Goal: Task Accomplishment & Management: Manage account settings

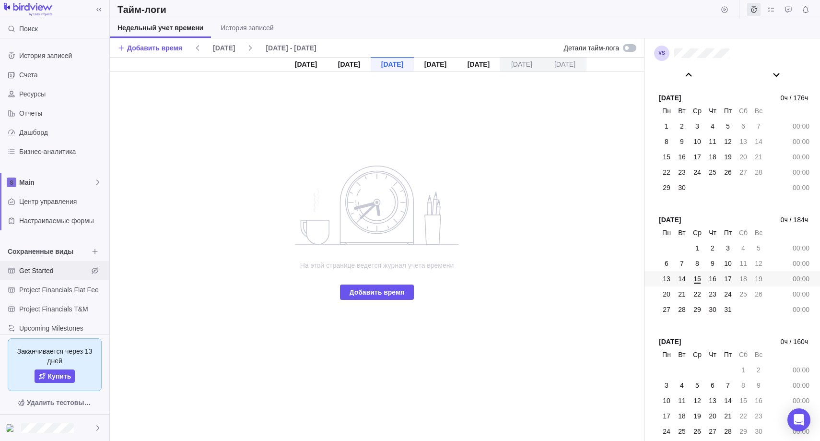
scroll to position [12, 0]
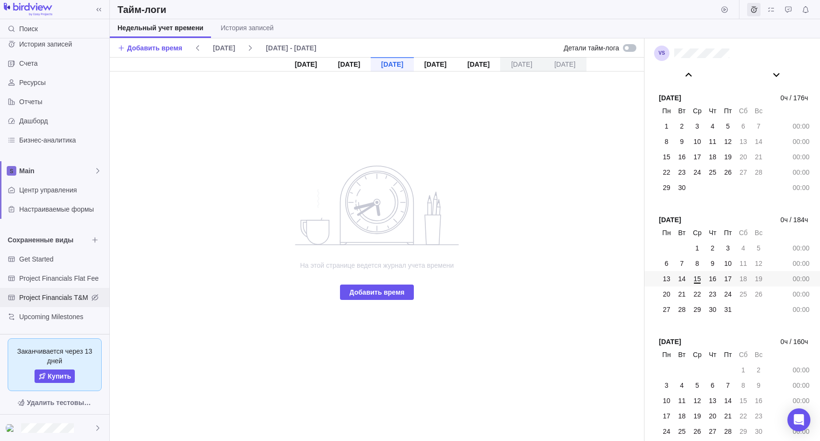
click at [61, 290] on div "Project Financials T&M" at bounding box center [54, 297] width 109 height 19
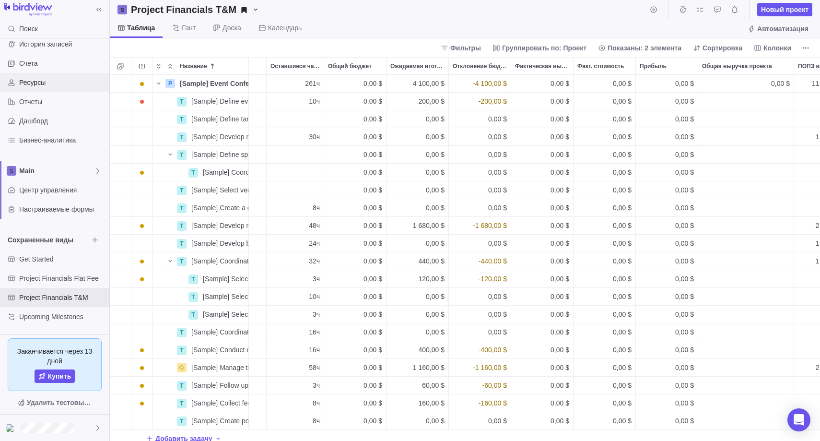
click at [57, 82] on span "Ресурсы" at bounding box center [62, 83] width 86 height 10
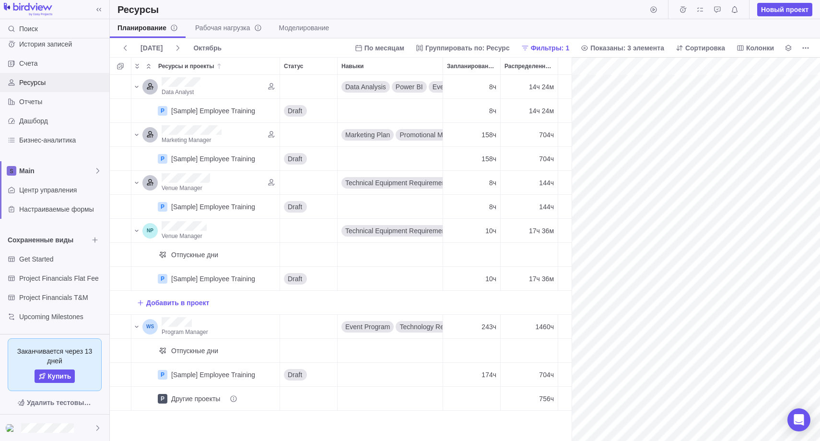
scroll to position [0, 0]
drag, startPoint x: 573, startPoint y: 193, endPoint x: 293, endPoint y: 290, distance: 296.1
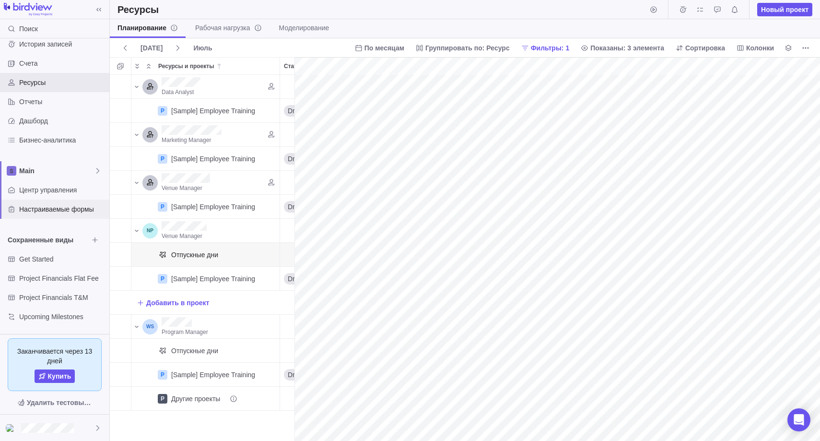
click at [60, 210] on span "Настраиваемые формы" at bounding box center [62, 209] width 86 height 10
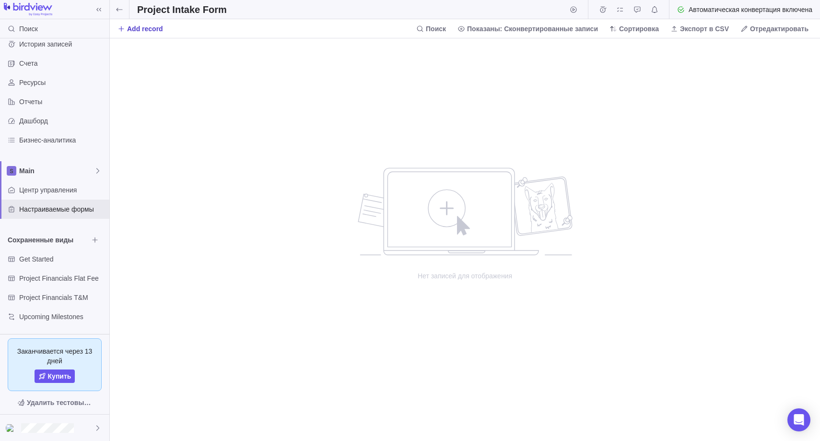
click at [147, 27] on span "Add record" at bounding box center [145, 29] width 36 height 10
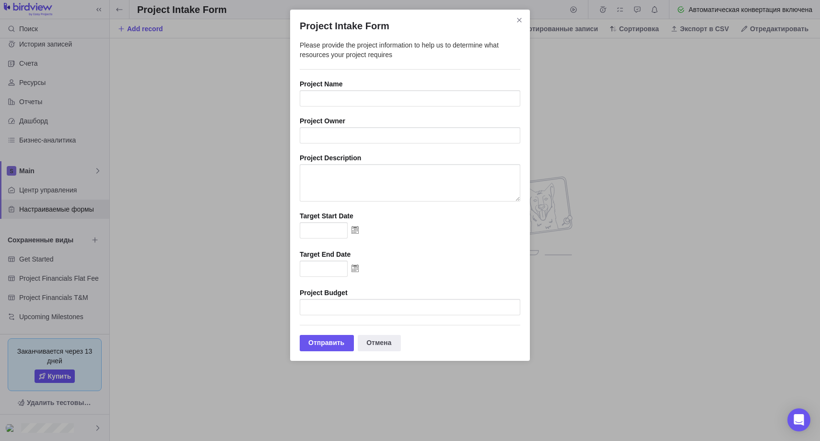
click at [526, 21] on div "Project Intake Form Please provide the project information to help us to determ…" at bounding box center [410, 185] width 240 height 351
click at [513, 19] on span "Закрыть" at bounding box center [519, 19] width 13 height 13
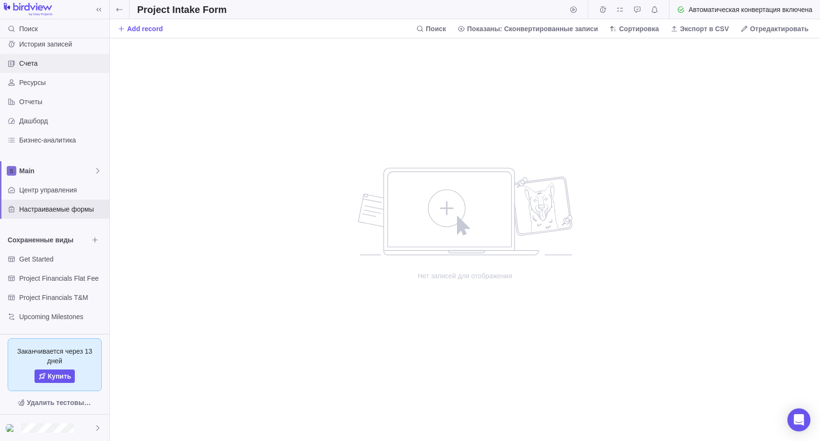
click at [43, 65] on span "Счета" at bounding box center [62, 63] width 86 height 10
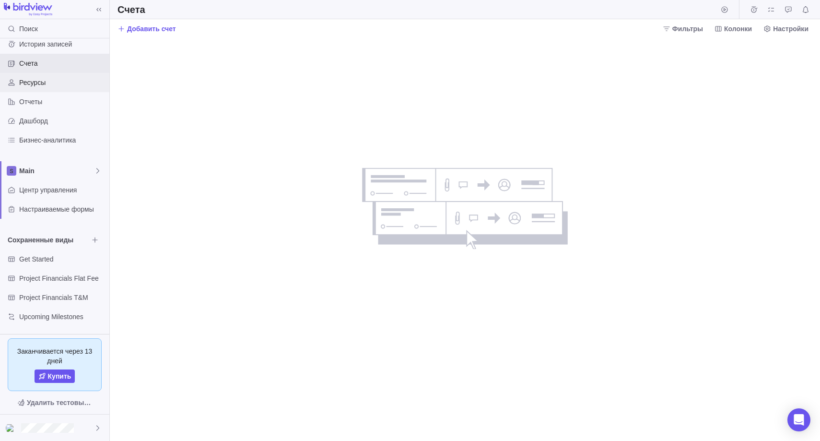
click at [44, 87] on span "Ресурсы" at bounding box center [62, 83] width 86 height 10
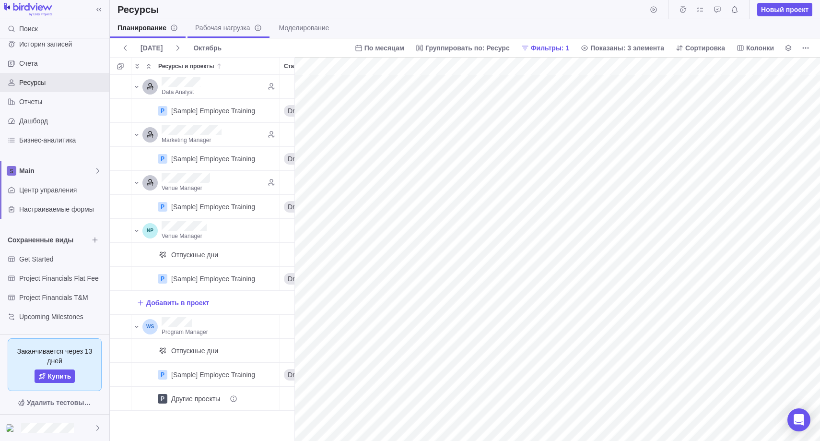
click at [240, 31] on span "Рабочая нагрузка" at bounding box center [228, 28] width 67 height 10
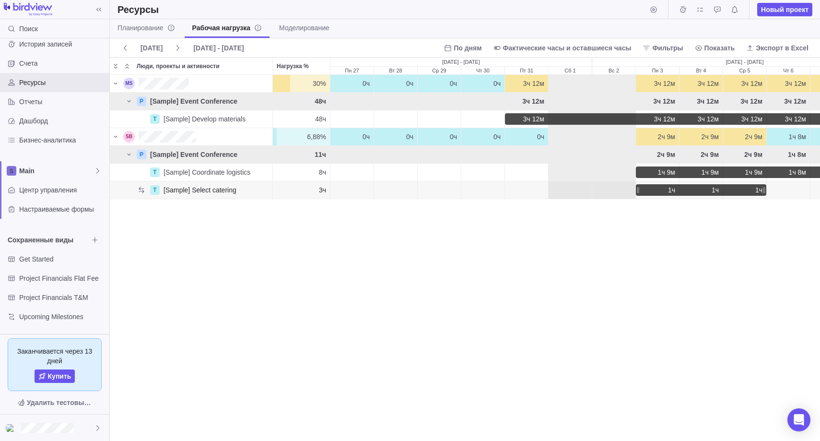
drag, startPoint x: 388, startPoint y: 188, endPoint x: 475, endPoint y: 187, distance: 87.3
click at [476, 188] on div "T [Sample] Select catering 3ч 1ч 1ч 1ч" at bounding box center [787, 190] width 1355 height 18
click at [432, 190] on div "Ср 29" at bounding box center [439, 189] width 43 height 17
type input "8"
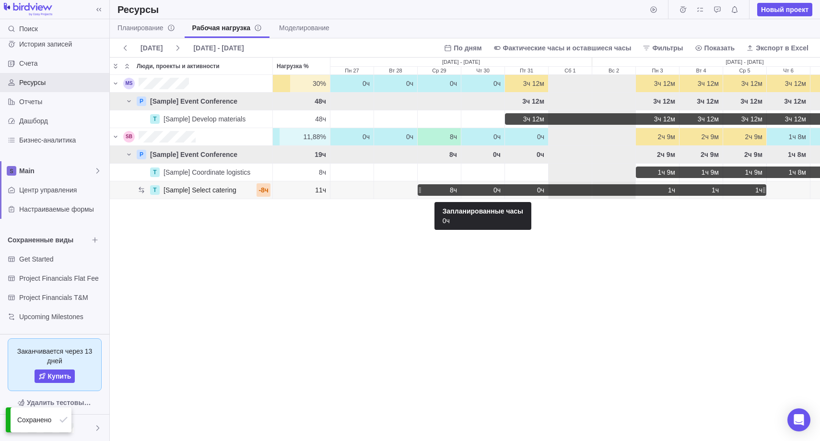
click at [484, 189] on div "Чт 30" at bounding box center [483, 190] width 44 height 12
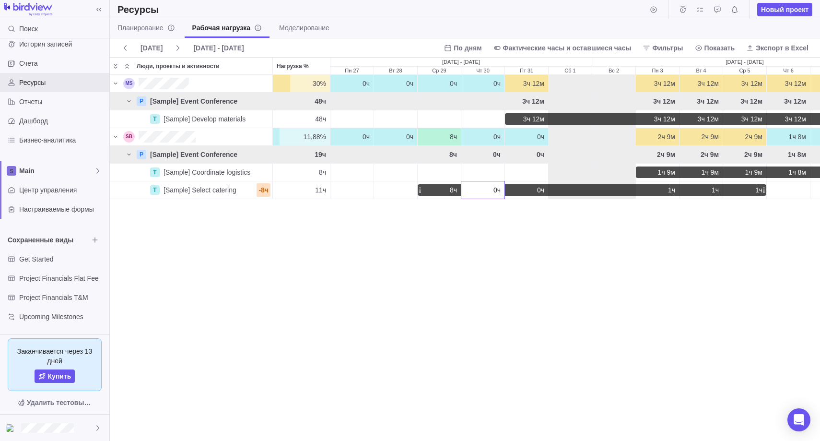
click at [494, 234] on div "30% 30% 0ч 0ч 0ч 0ч 3ч 12м 3ч 12м 3ч 12м 3ч 12м 3ч 12м 3ч 12м 3ч 12м 3ч 12м 3ч …" at bounding box center [465, 257] width 710 height 365
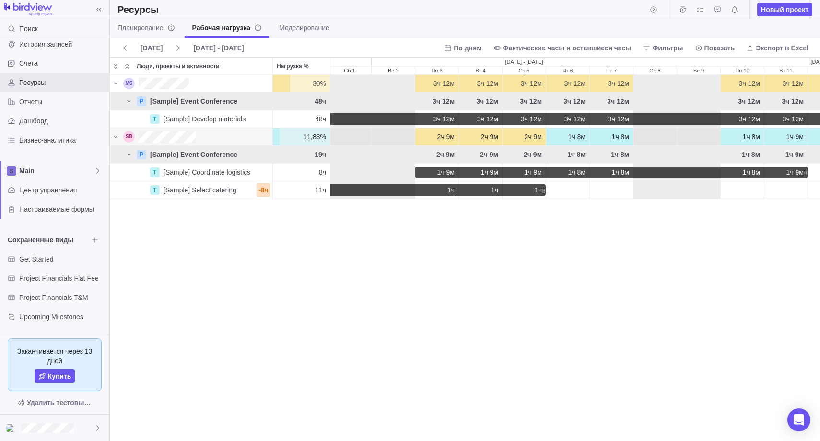
scroll to position [0, 233]
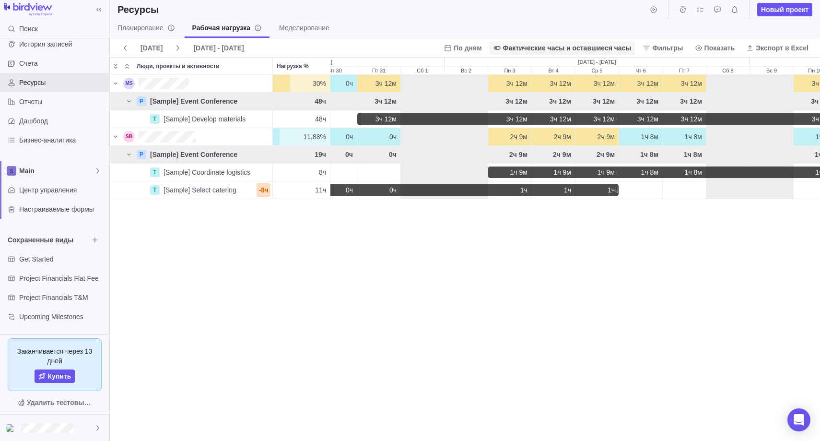
click at [495, 51] on icon at bounding box center [497, 48] width 8 height 8
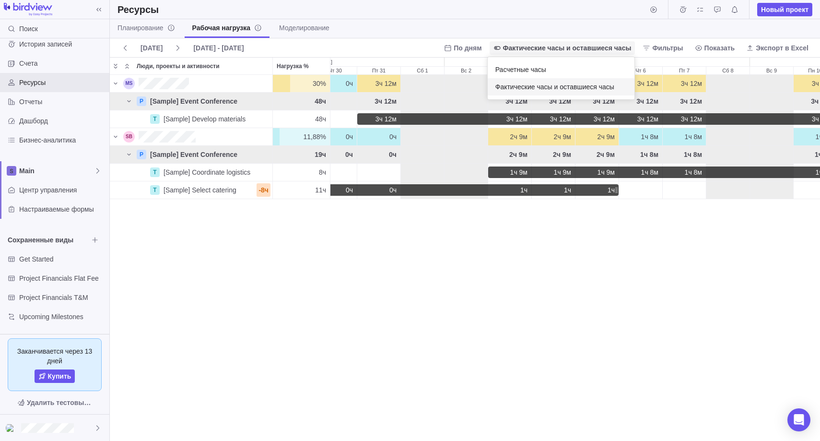
click at [493, 51] on icon at bounding box center [497, 48] width 8 height 8
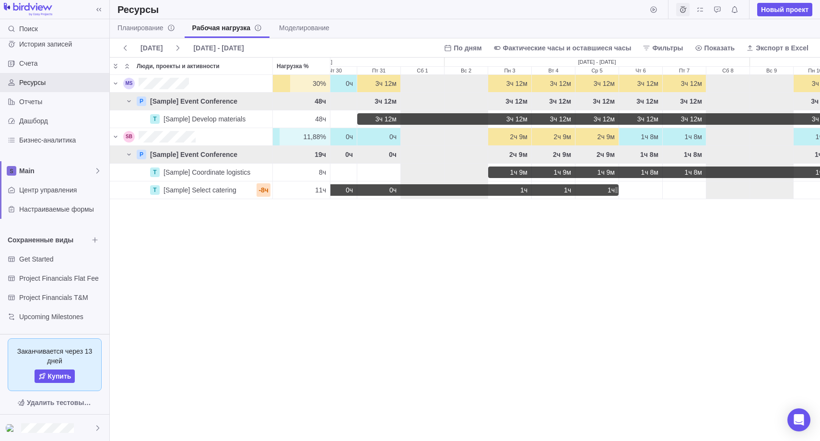
click at [682, 7] on icon "Тайм-логи" at bounding box center [683, 9] width 6 height 6
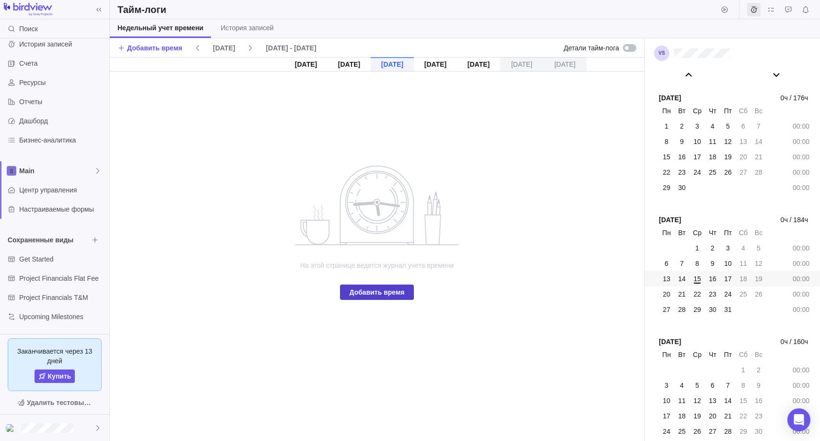
click at [399, 289] on span "Добавить время" at bounding box center [377, 292] width 55 height 12
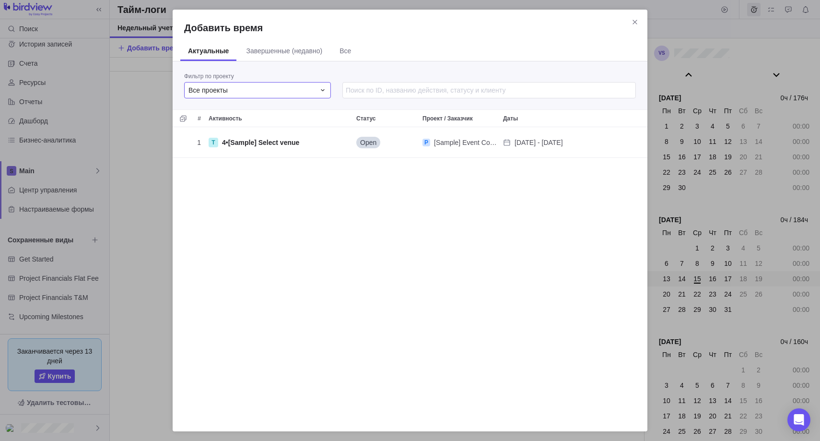
click at [295, 87] on div "Все проекты" at bounding box center [251, 90] width 127 height 10
click at [634, 24] on icon "Закрыть" at bounding box center [635, 22] width 8 height 8
